Goal: Task Accomplishment & Management: Manage account settings

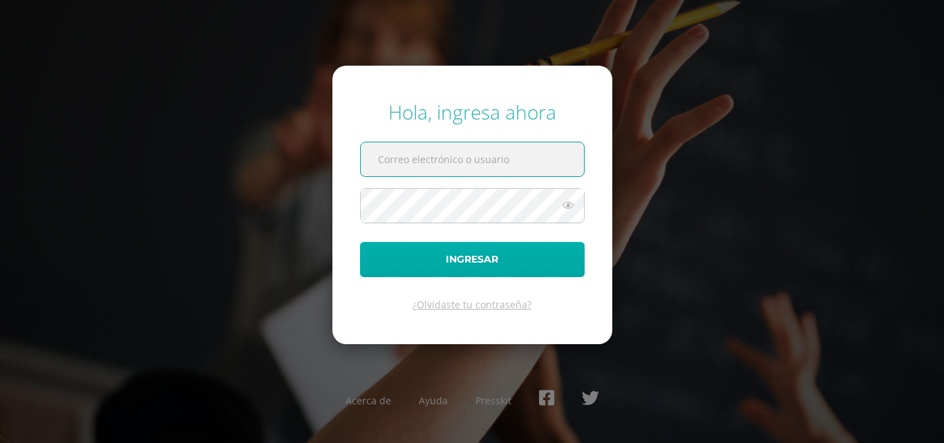
paste input "2021225@laestrella.edu.gt"
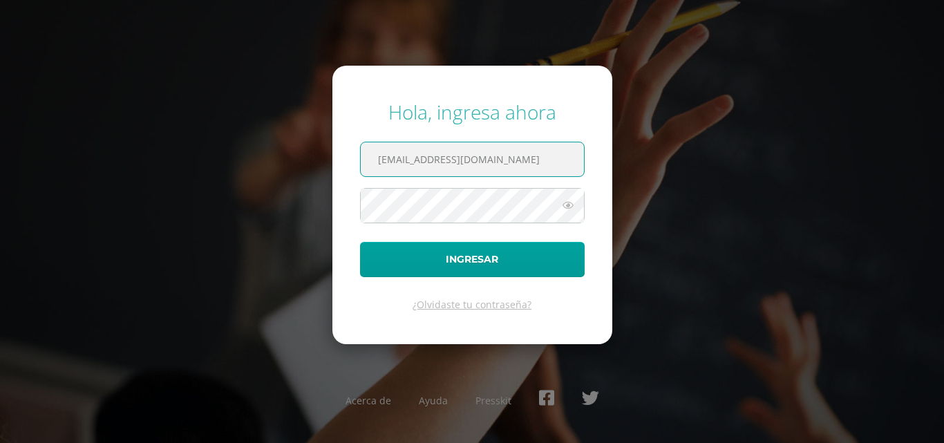
type input "2021225@laestrella.edu.gt"
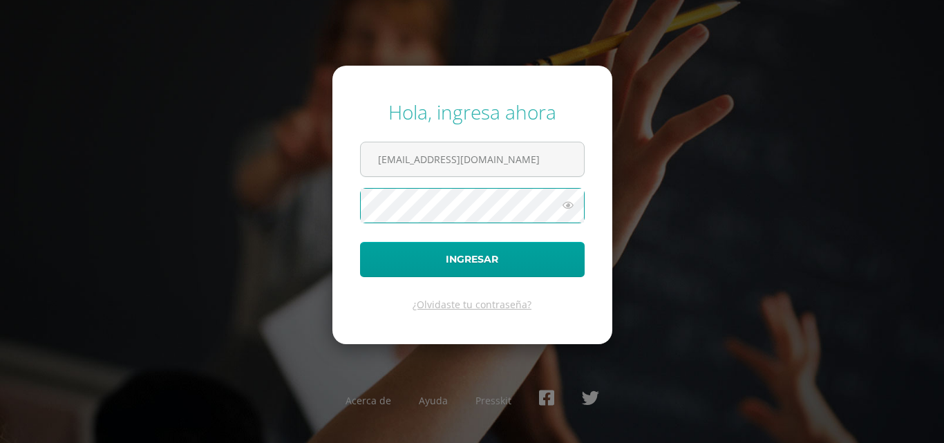
click at [567, 207] on icon at bounding box center [568, 205] width 18 height 17
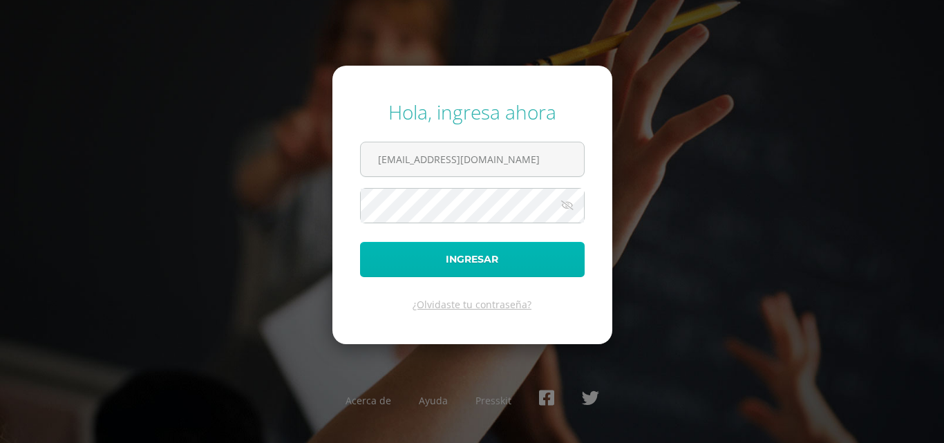
click at [523, 242] on button "Ingresar" at bounding box center [472, 259] width 225 height 35
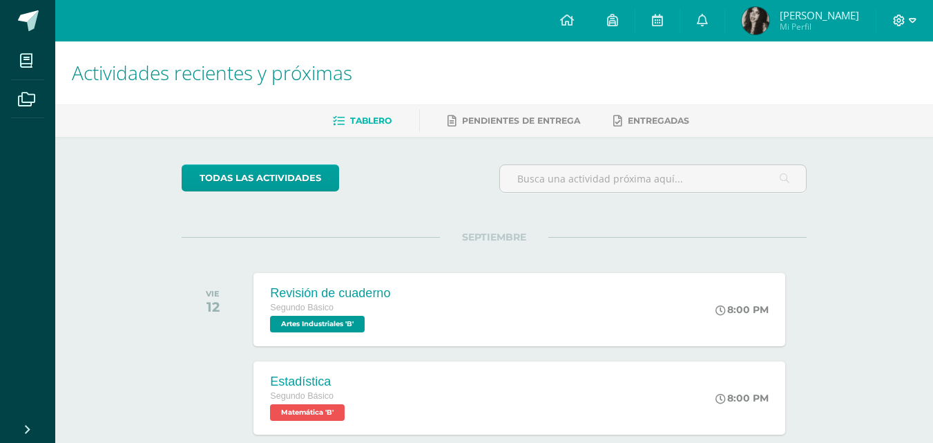
click at [895, 15] on icon at bounding box center [899, 21] width 12 height 12
click at [834, 93] on link "Cerrar sesión" at bounding box center [861, 94] width 109 height 20
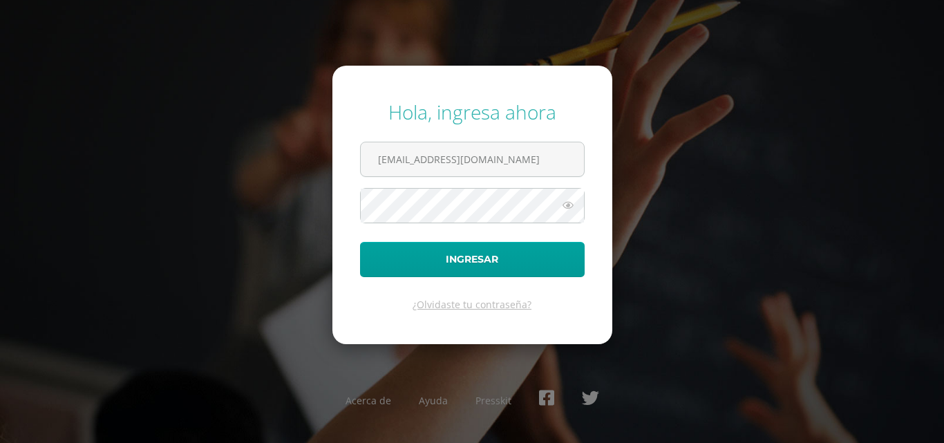
drag, startPoint x: 494, startPoint y: 160, endPoint x: 332, endPoint y: 169, distance: 161.9
click at [332, 169] on form "Hola, ingresa ahora 2021225@laestrella.edu.gt Ingresar ¿Olvidaste tu contraseña?" at bounding box center [472, 205] width 280 height 278
click at [435, 146] on input "t" at bounding box center [472, 159] width 223 height 34
type input "t"
paste input "2021058@laestrella.edu.gt"
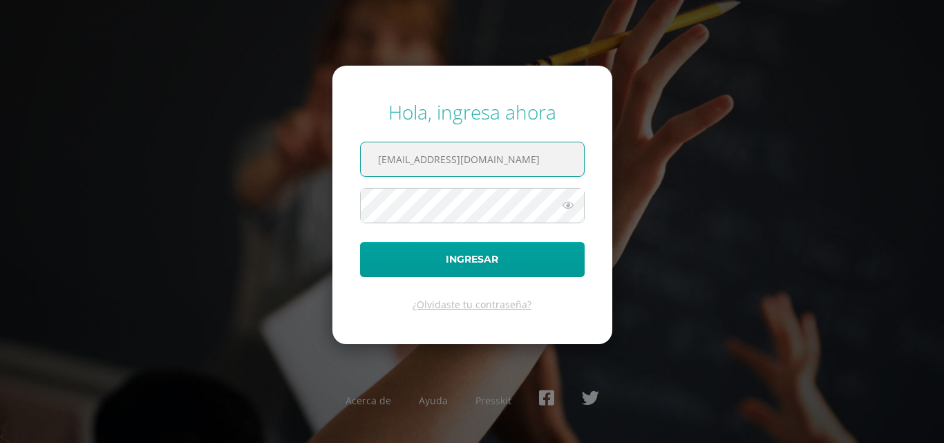
type input "2021058@laestrella.edu.gt"
click at [572, 209] on icon at bounding box center [568, 205] width 18 height 17
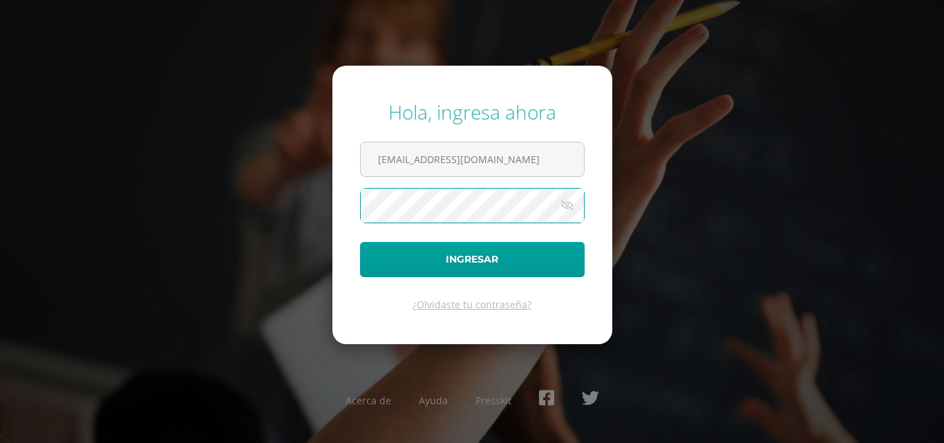
click at [332, 213] on form "Hola, ingresa ahora 2021058@laestrella.edu.gt Ingresar ¿Olvidaste tu contraseña?" at bounding box center [472, 205] width 280 height 278
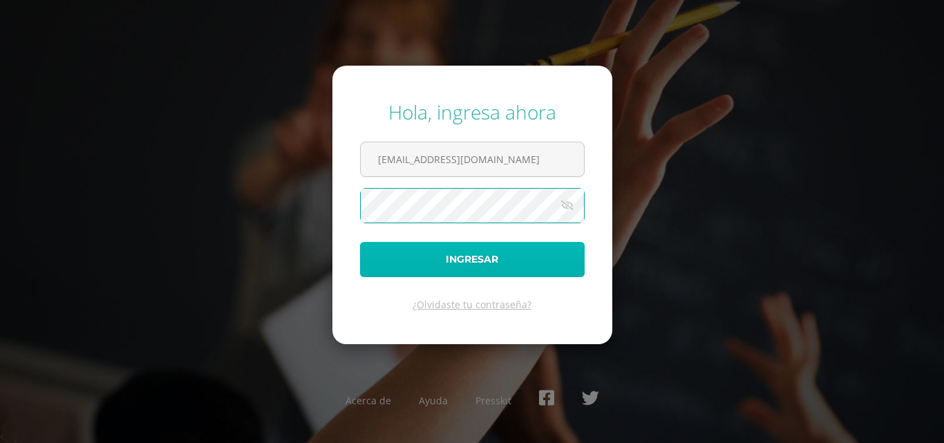
click at [400, 258] on button "Ingresar" at bounding box center [472, 259] width 225 height 35
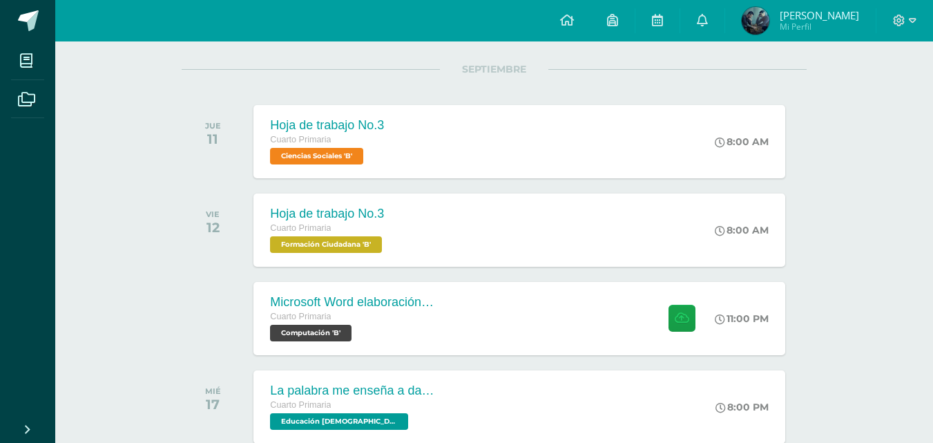
scroll to position [160, 0]
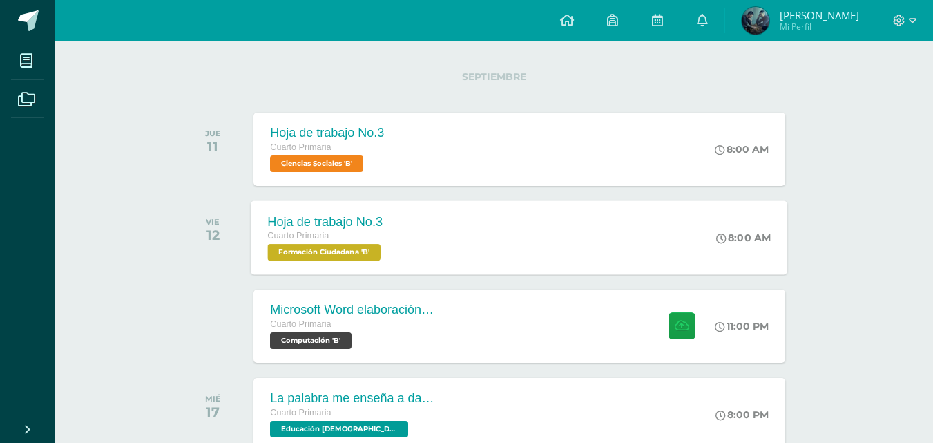
click at [661, 229] on div "Hoja de trabajo No.3 Cuarto Primaria Formación Ciudadana 'B' 8:00 AM Hoja de tr…" at bounding box center [519, 237] width 537 height 74
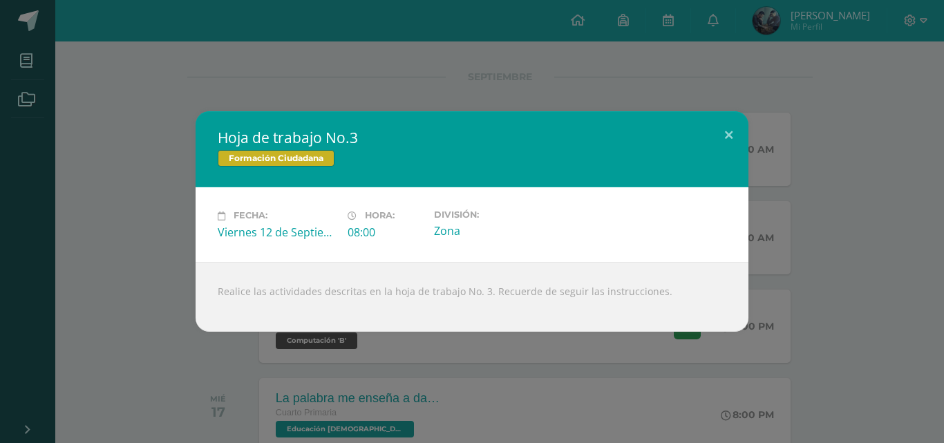
click at [836, 278] on div "Hoja de trabajo No.3 Formación Ciudadana Fecha: Viernes 12 de Septiembre Hora: …" at bounding box center [472, 221] width 933 height 220
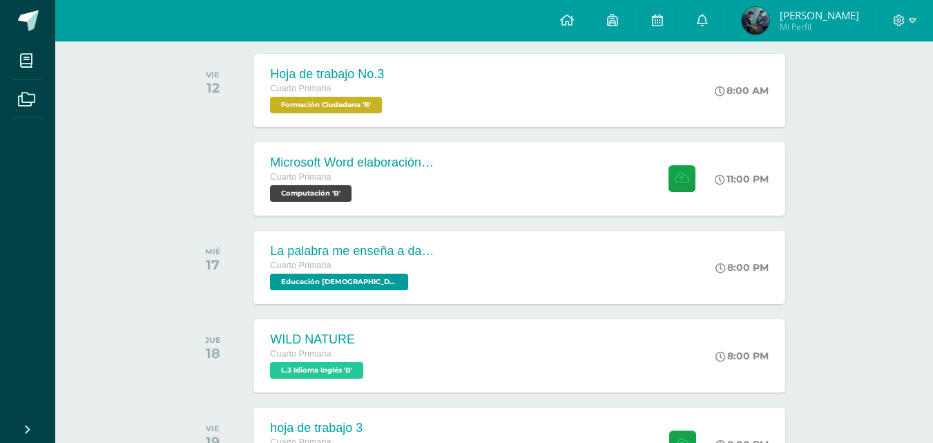
scroll to position [0, 0]
